Goal: Find specific page/section: Find specific page/section

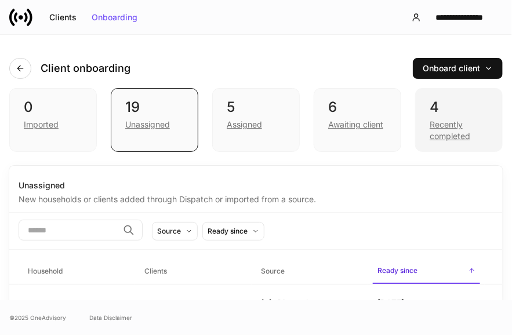
click at [430, 100] on div "4" at bounding box center [459, 107] width 59 height 19
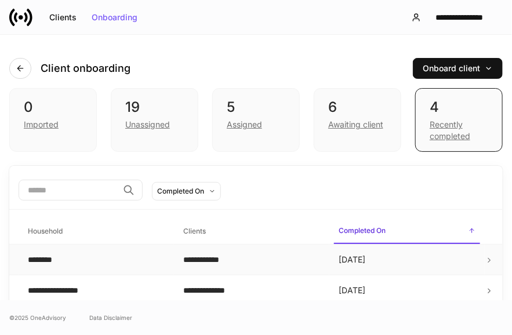
click at [157, 259] on div "********" at bounding box center [96, 260] width 137 height 12
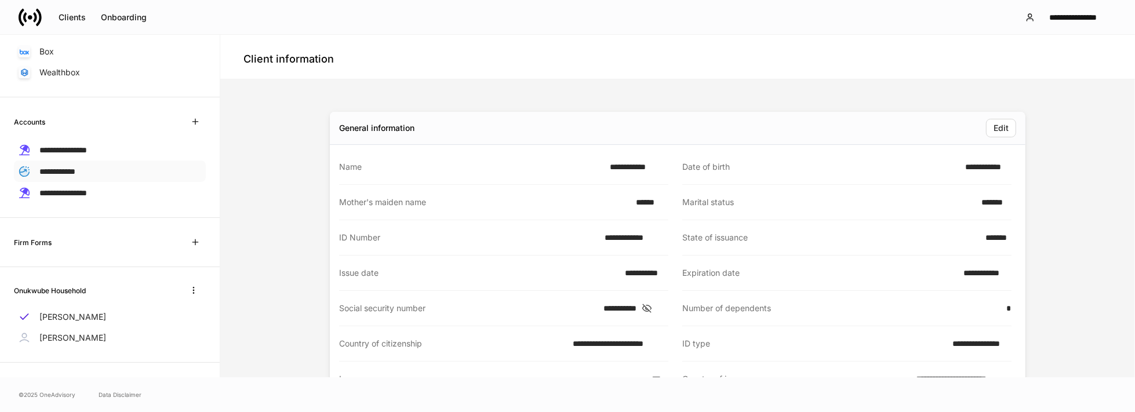
scroll to position [189, 0]
click at [68, 335] on p "[PERSON_NAME]" at bounding box center [72, 338] width 67 height 12
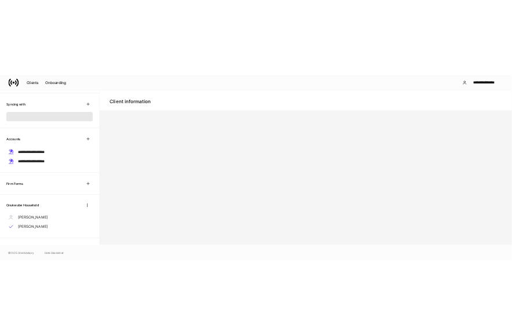
scroll to position [168, 0]
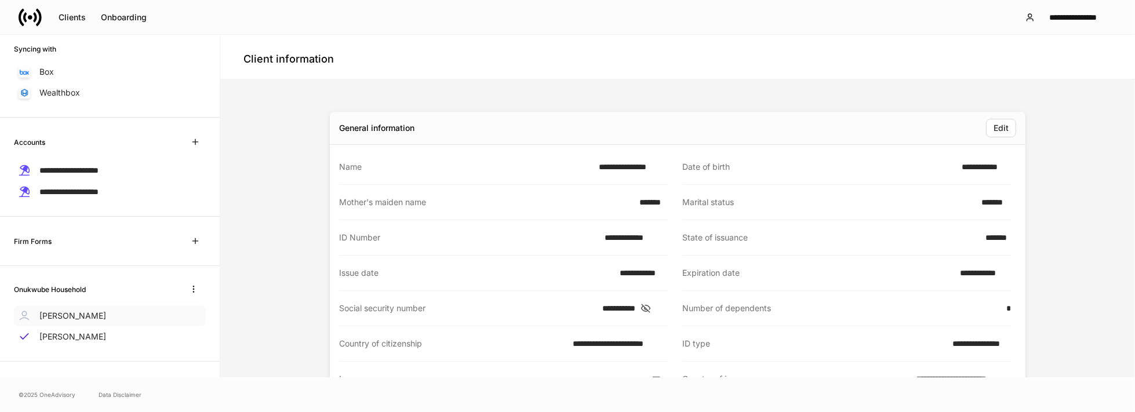
click at [83, 312] on p "[PERSON_NAME]" at bounding box center [72, 316] width 67 height 12
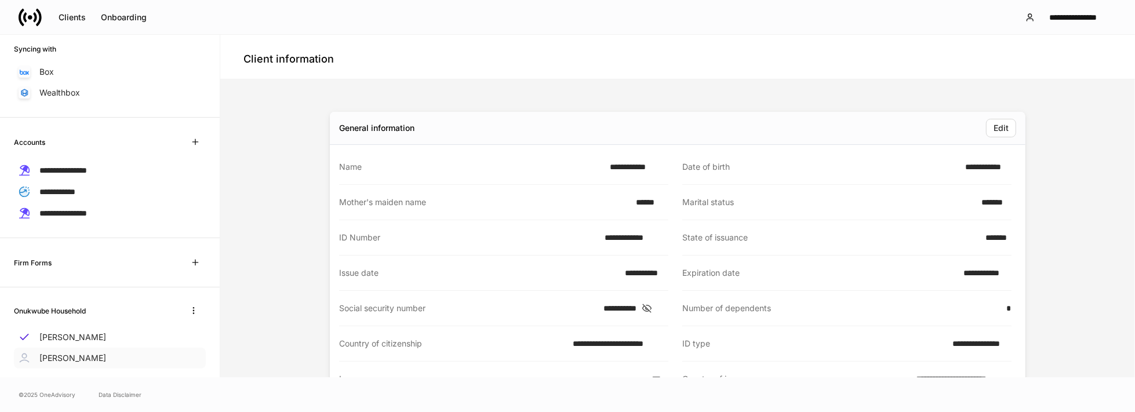
click at [82, 335] on p "[PERSON_NAME]" at bounding box center [72, 359] width 67 height 12
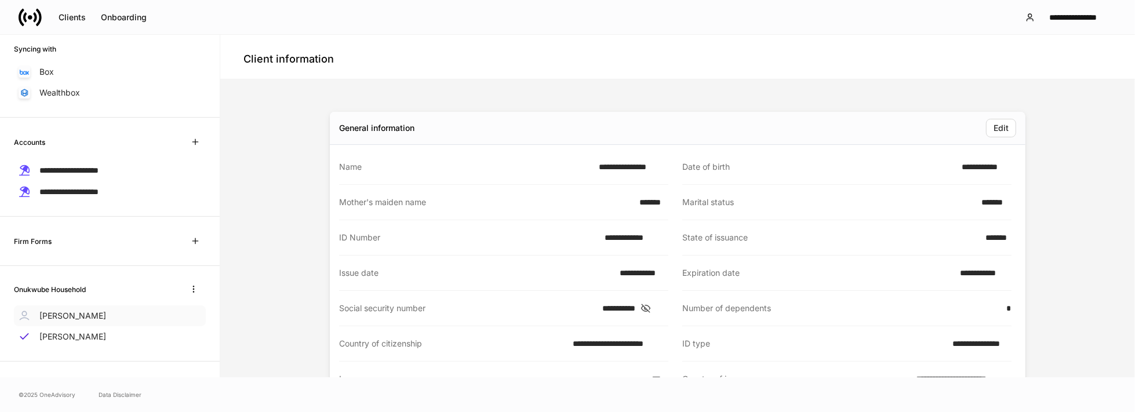
click at [84, 318] on p "[PERSON_NAME]" at bounding box center [72, 316] width 67 height 12
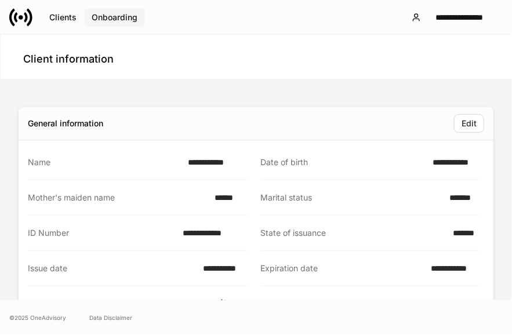
click at [117, 18] on div "Onboarding" at bounding box center [115, 17] width 46 height 8
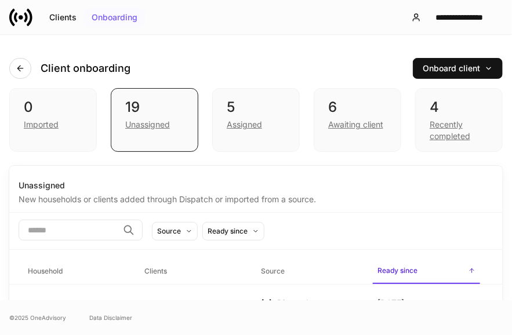
scroll to position [174, 0]
